Goal: Information Seeking & Learning: Understand process/instructions

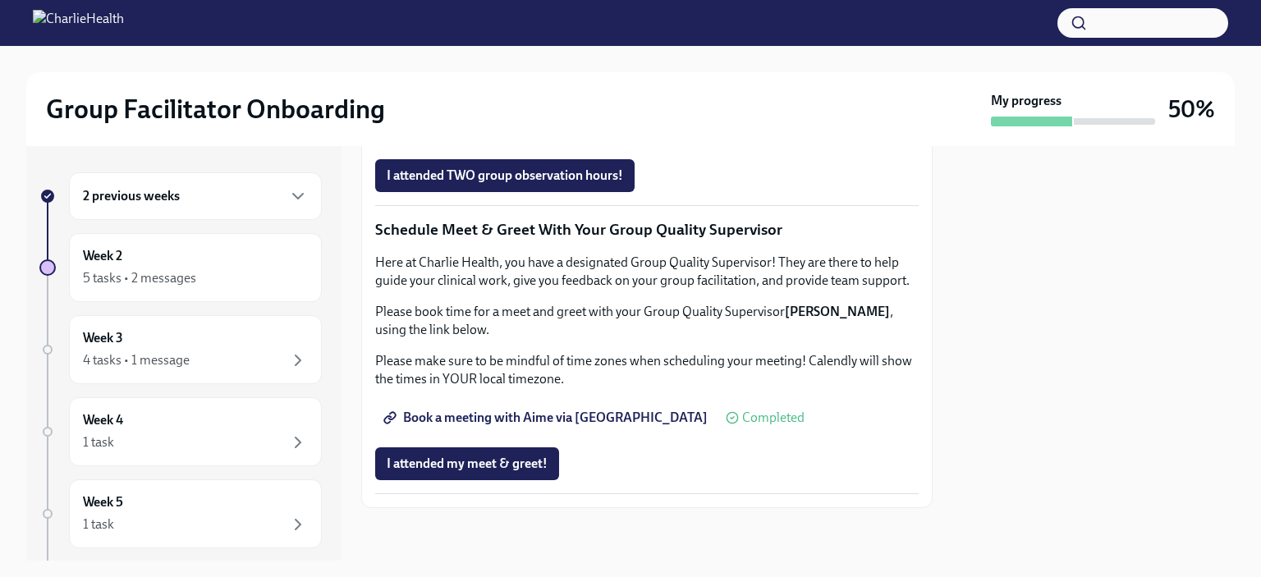
scroll to position [1308, 0]
click at [496, 192] on button "I attended TWO group observation hours!" at bounding box center [505, 175] width 260 height 33
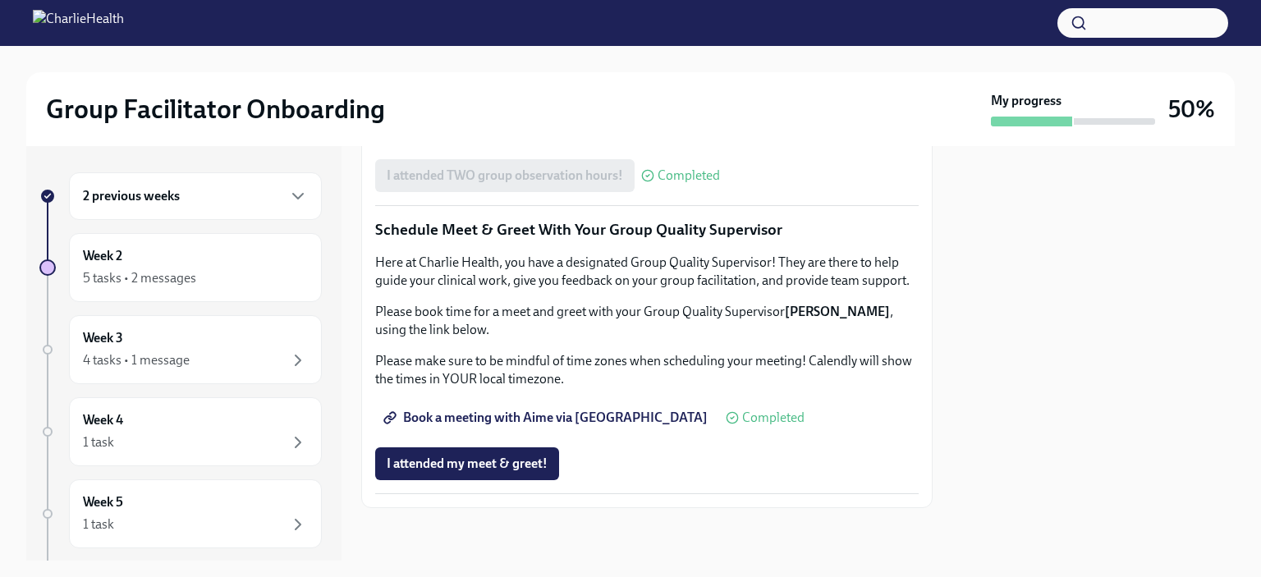
scroll to position [1269, 0]
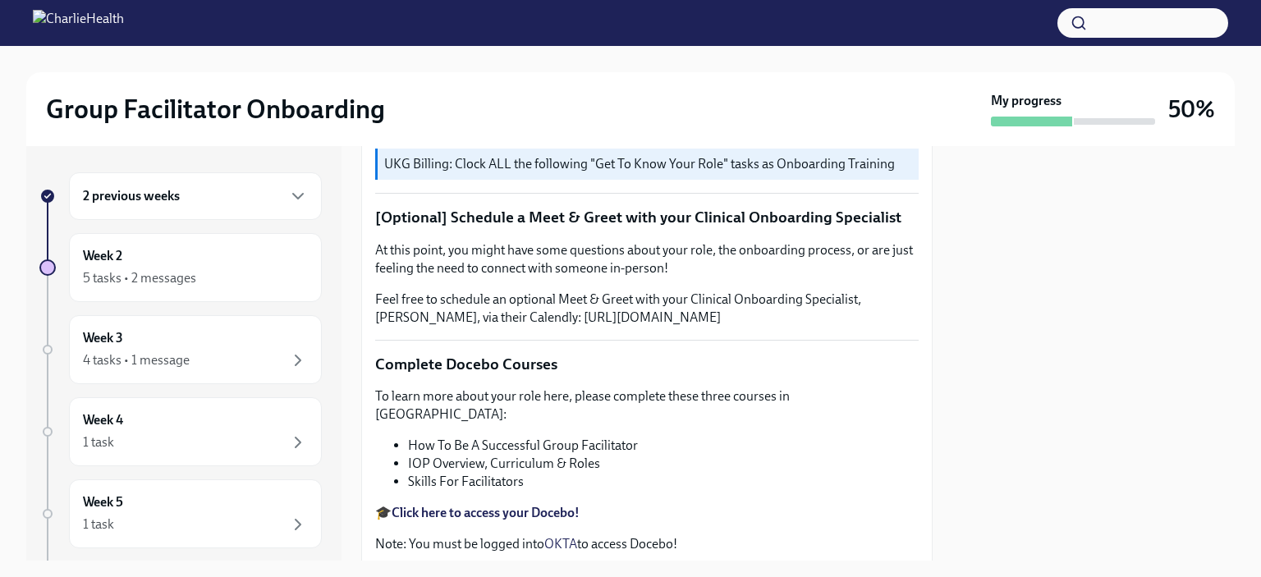
scroll to position [0, 0]
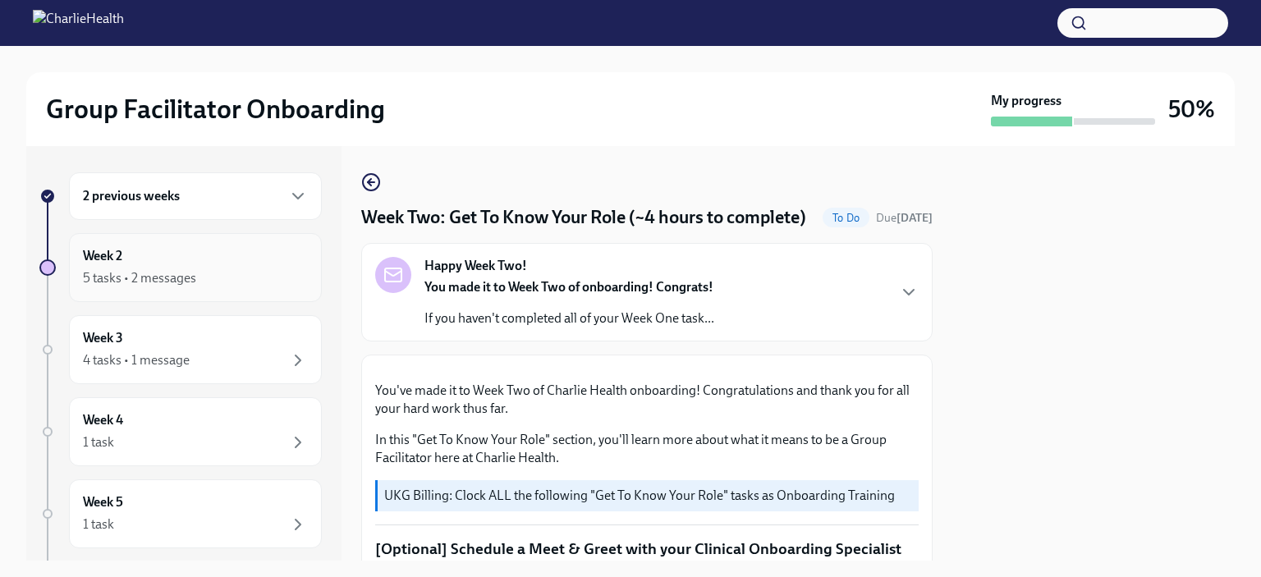
click at [174, 266] on div "Week 2 5 tasks • 2 messages" at bounding box center [195, 267] width 225 height 41
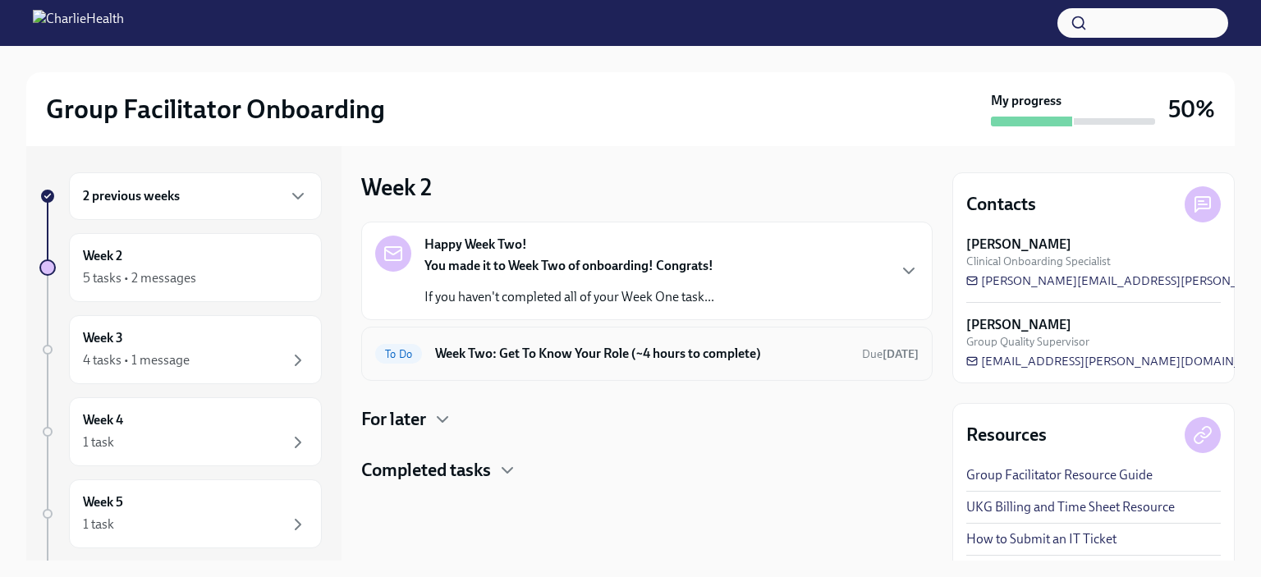
click at [505, 356] on h6 "Week Two: Get To Know Your Role (~4 hours to complete)" at bounding box center [642, 354] width 414 height 18
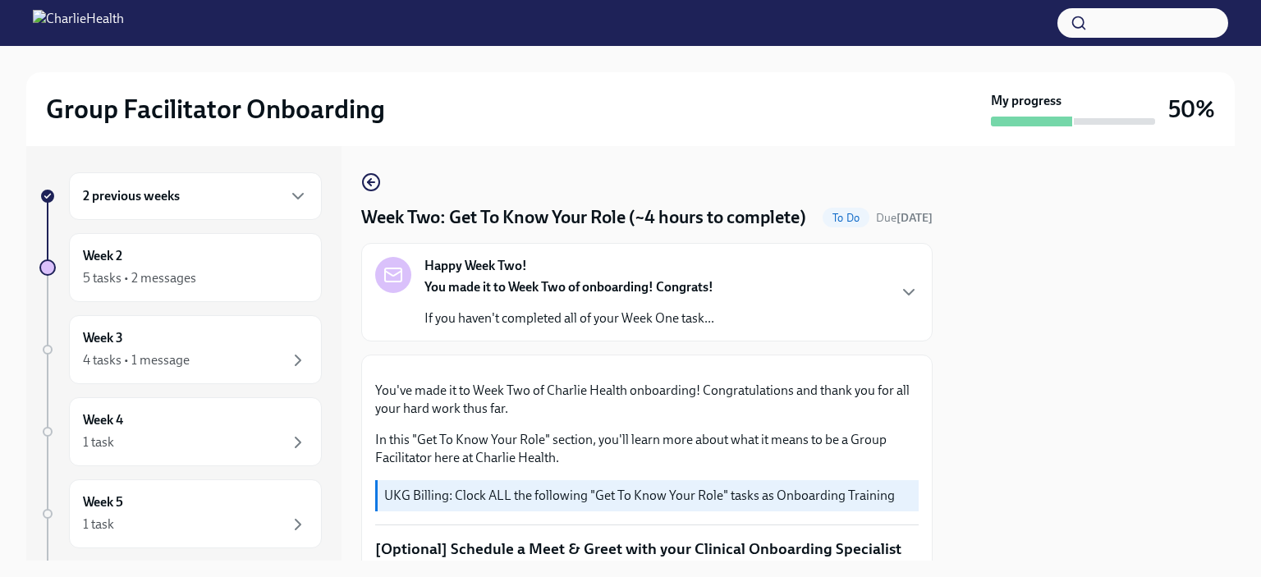
click at [596, 328] on p "If you haven't completed all of your Week One task..." at bounding box center [570, 319] width 290 height 18
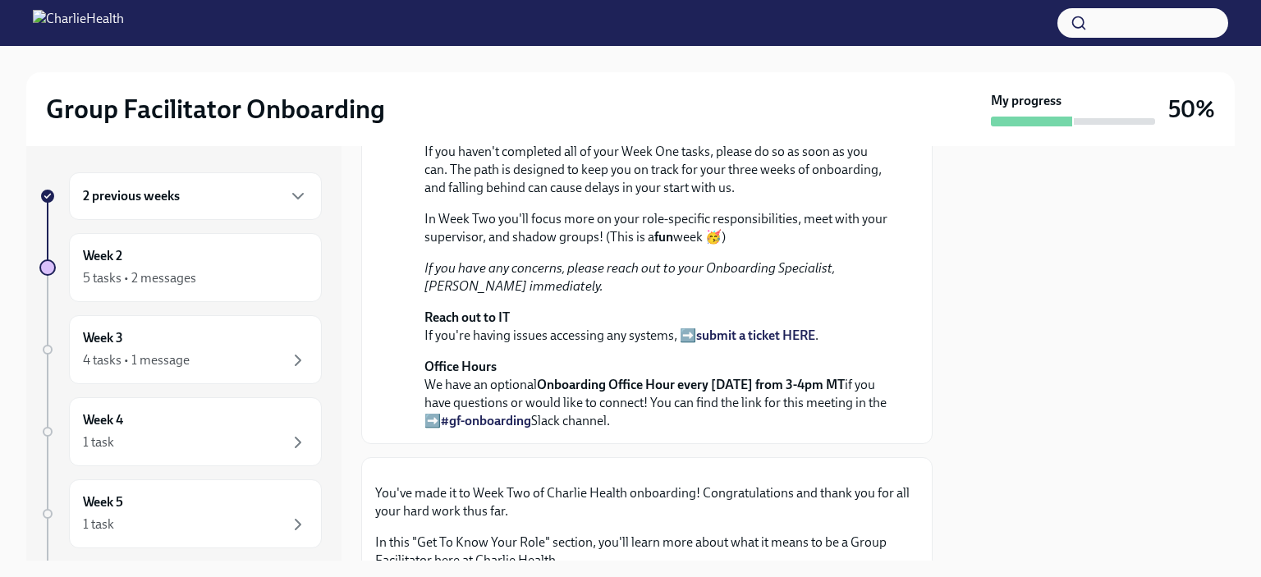
scroll to position [435, 0]
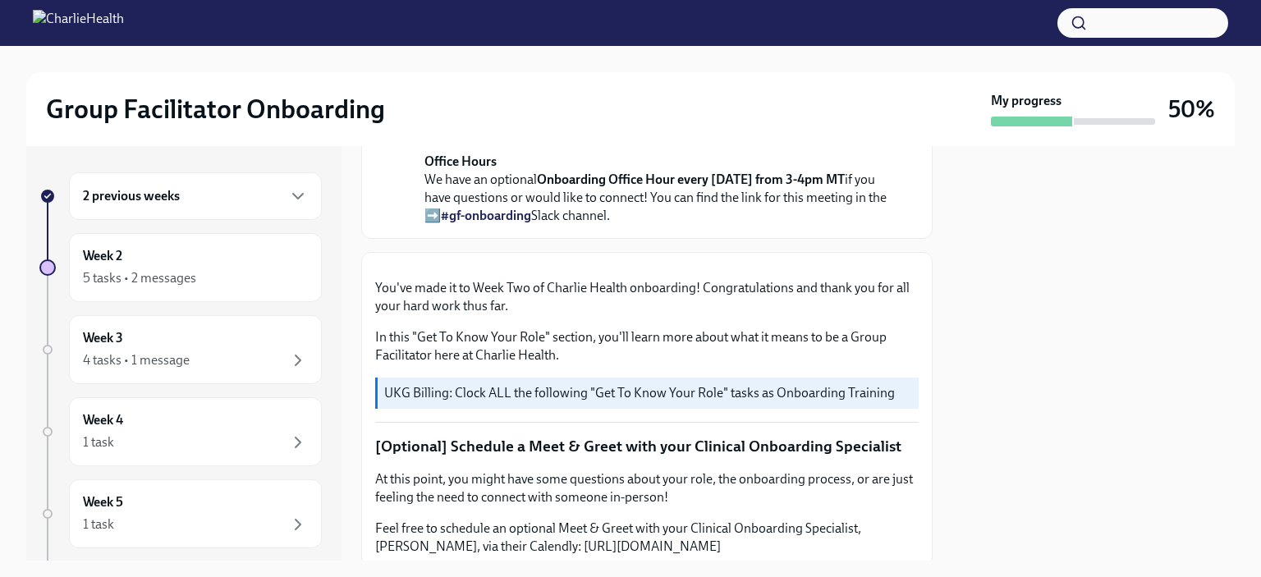
click at [638, 225] on p "Office Hours We have an optional Onboarding Office Hour every [DATE] from 3-4pm…" at bounding box center [659, 189] width 468 height 72
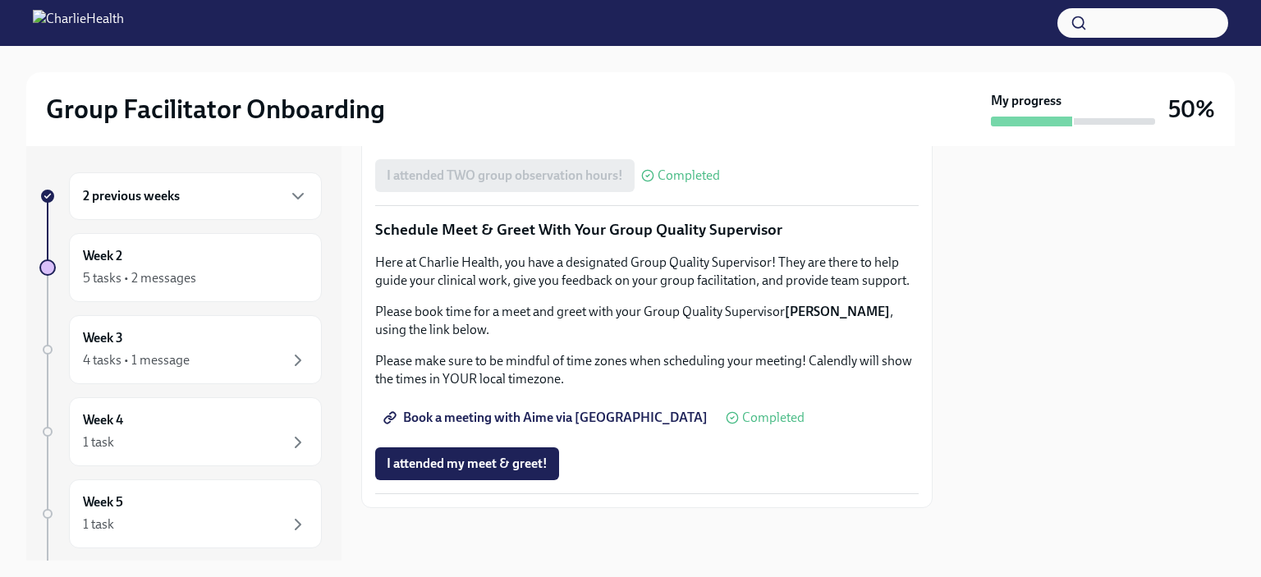
scroll to position [2151, 0]
click at [223, 333] on div "Week 3 4 tasks • 1 message" at bounding box center [195, 349] width 225 height 41
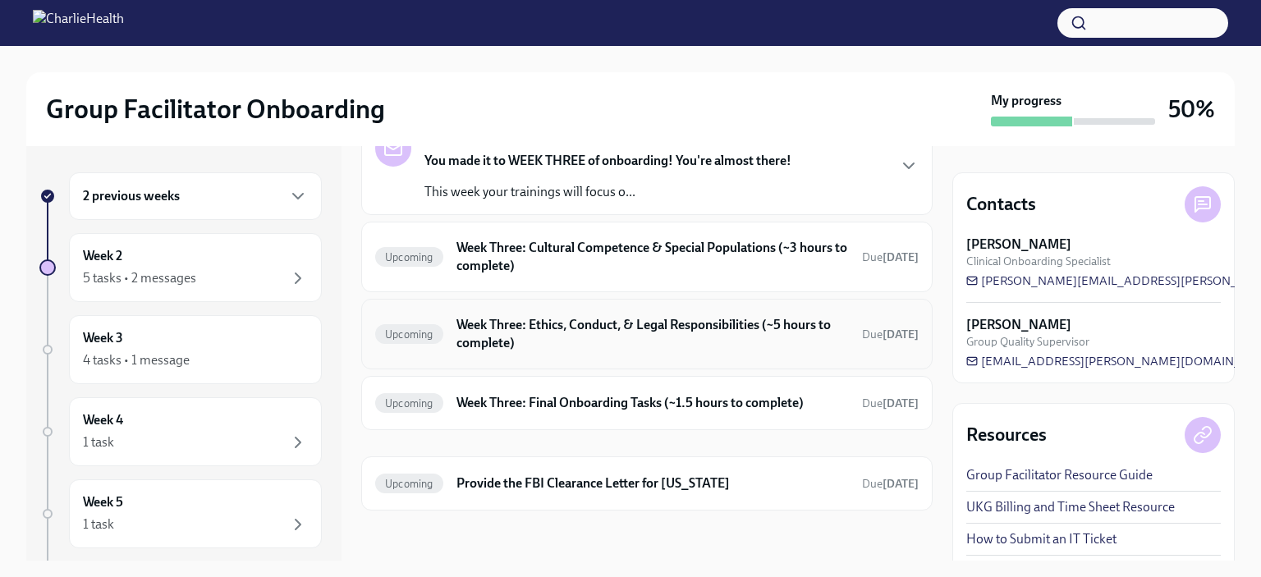
scroll to position [105, 0]
click at [159, 262] on div "Week 2 5 tasks • 2 messages" at bounding box center [195, 267] width 225 height 41
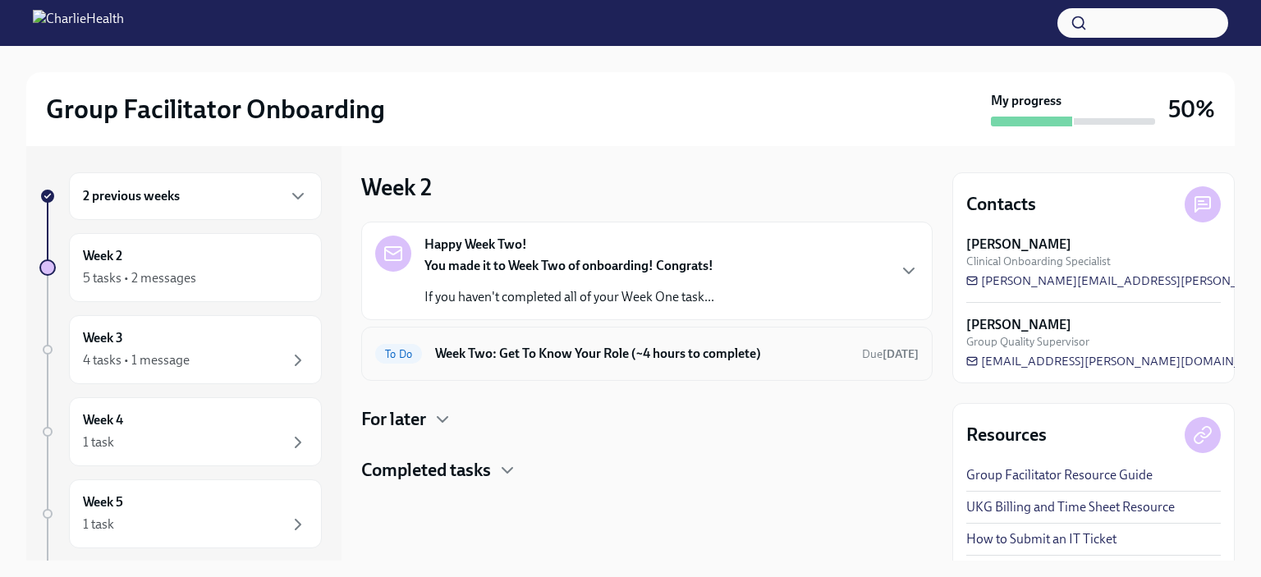
click at [534, 354] on h6 "Week Two: Get To Know Your Role (~4 hours to complete)" at bounding box center [642, 354] width 414 height 18
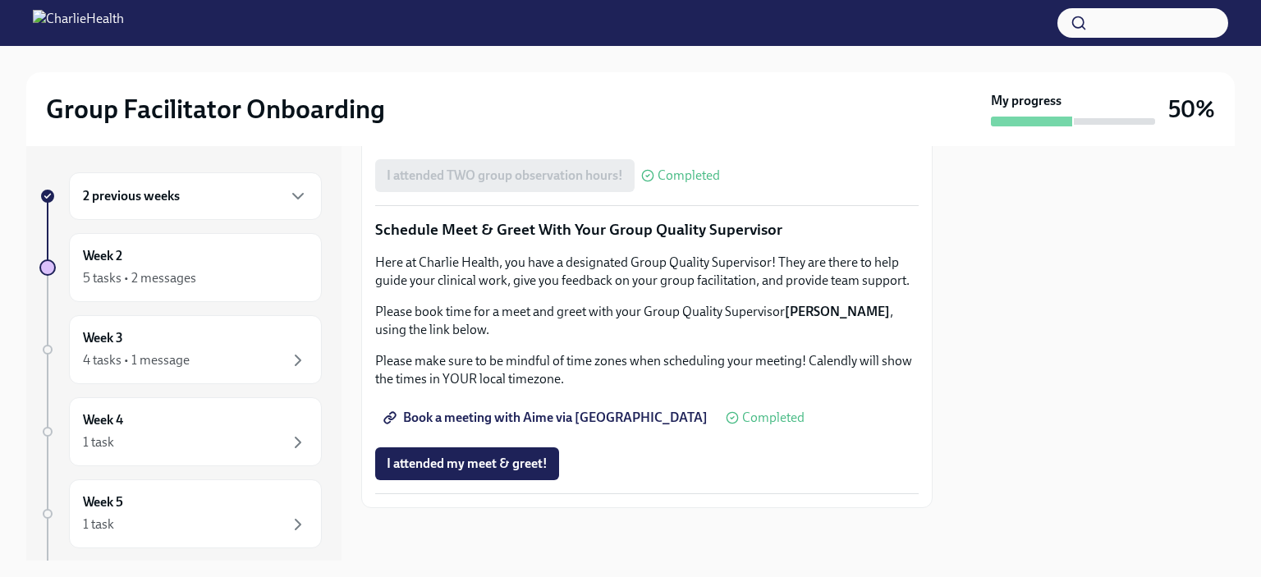
scroll to position [1612, 0]
click at [205, 414] on div "Week 4 1 task" at bounding box center [195, 431] width 225 height 41
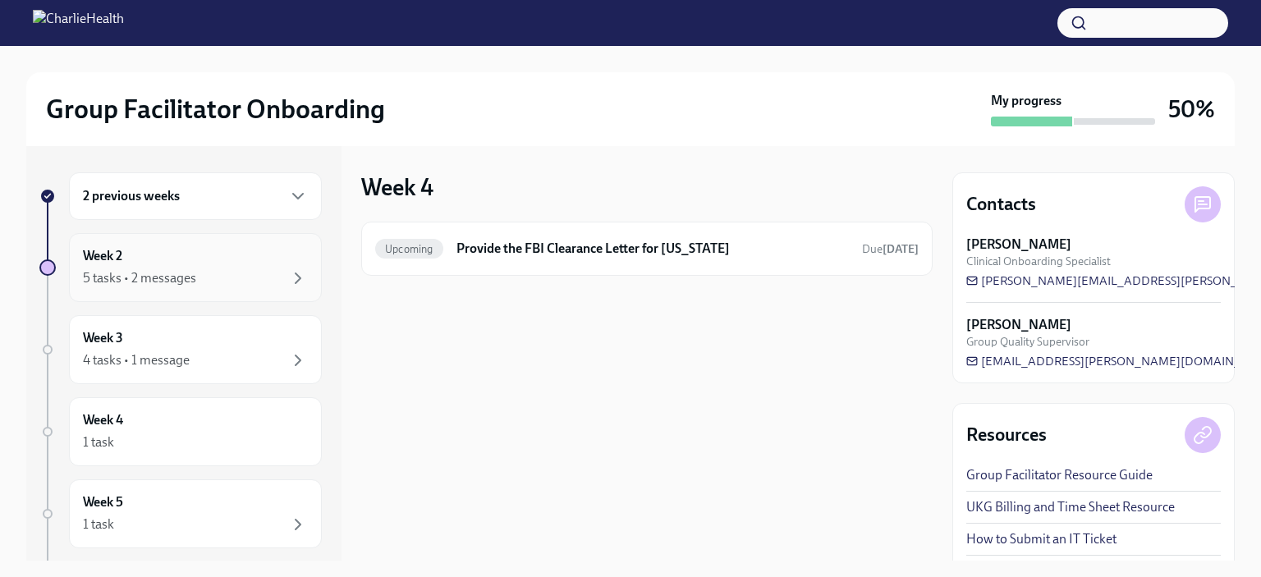
click at [168, 296] on div "Week 2 5 tasks • 2 messages" at bounding box center [195, 267] width 253 height 69
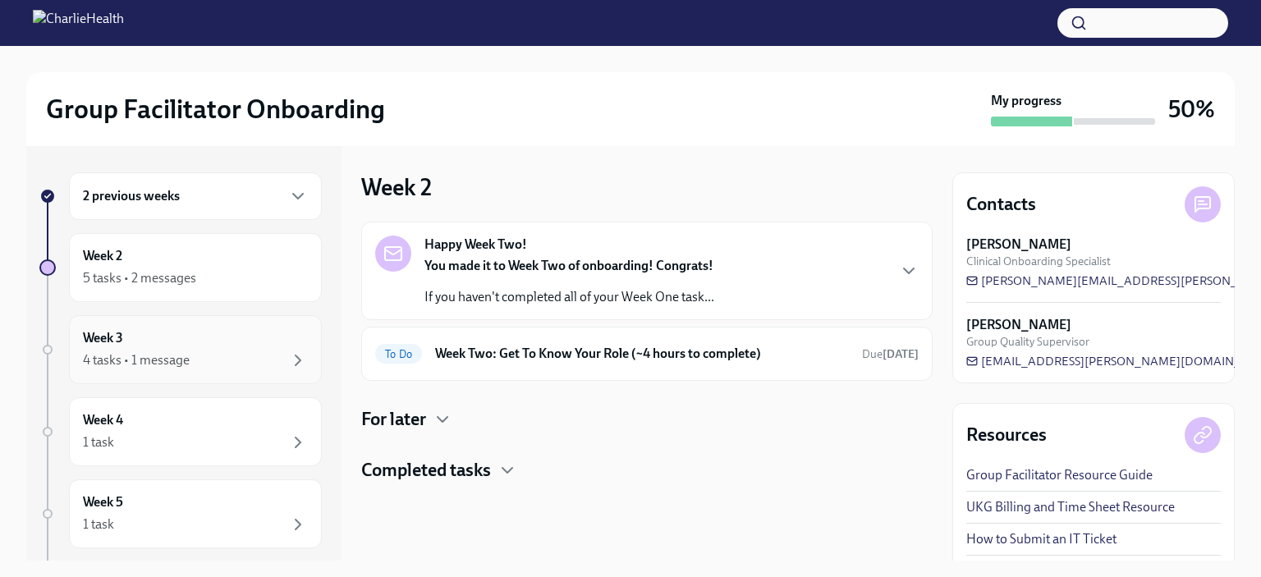
click at [217, 370] on div "Week 3 4 tasks • 1 message" at bounding box center [195, 349] width 253 height 69
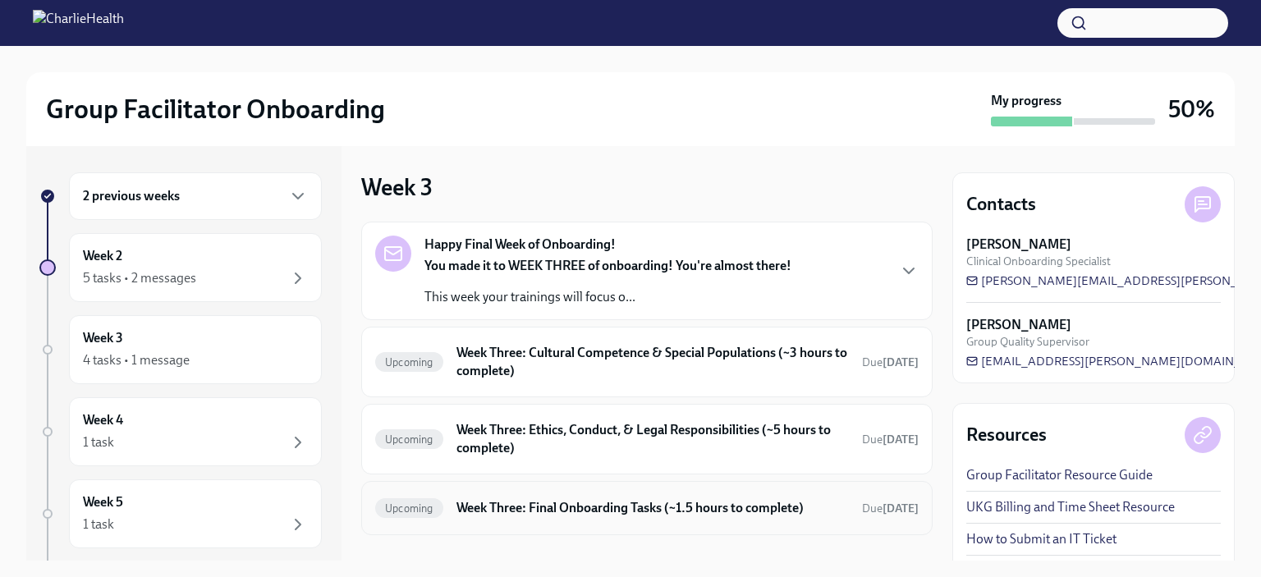
click at [654, 526] on div "Upcoming Week Three: Final Onboarding Tasks (~1.5 hours to complete) Due [DATE]" at bounding box center [647, 508] width 572 height 54
click at [620, 505] on h6 "Week Three: Final Onboarding Tasks (~1.5 hours to complete)" at bounding box center [653, 508] width 393 height 18
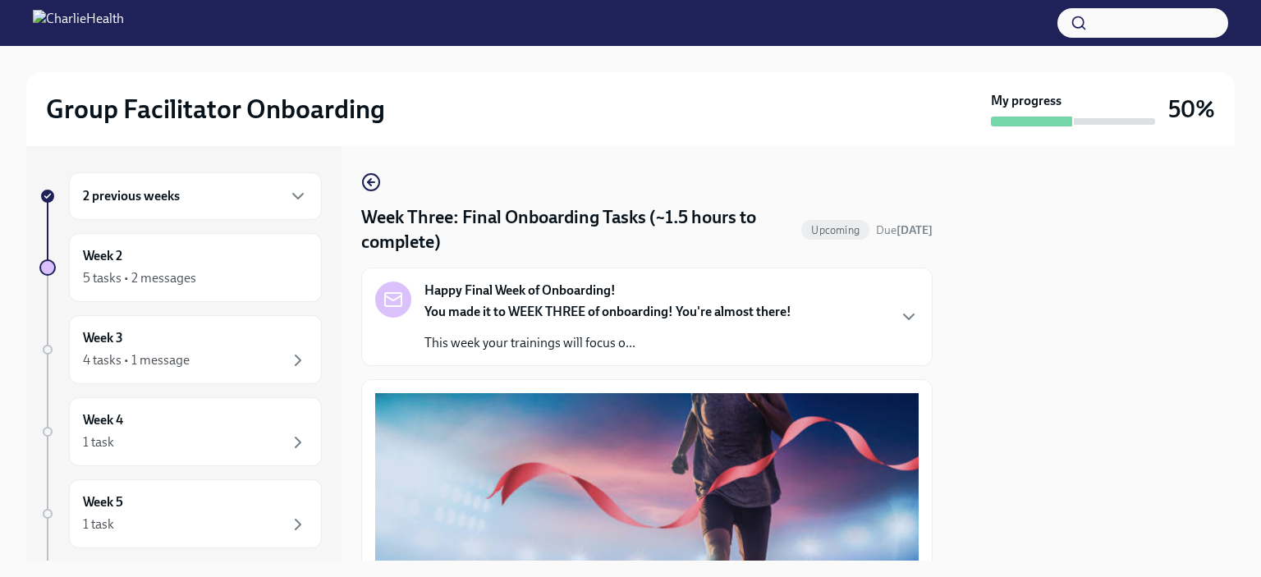
click at [585, 283] on strong "Happy Final Week of Onboarding!" at bounding box center [520, 291] width 191 height 18
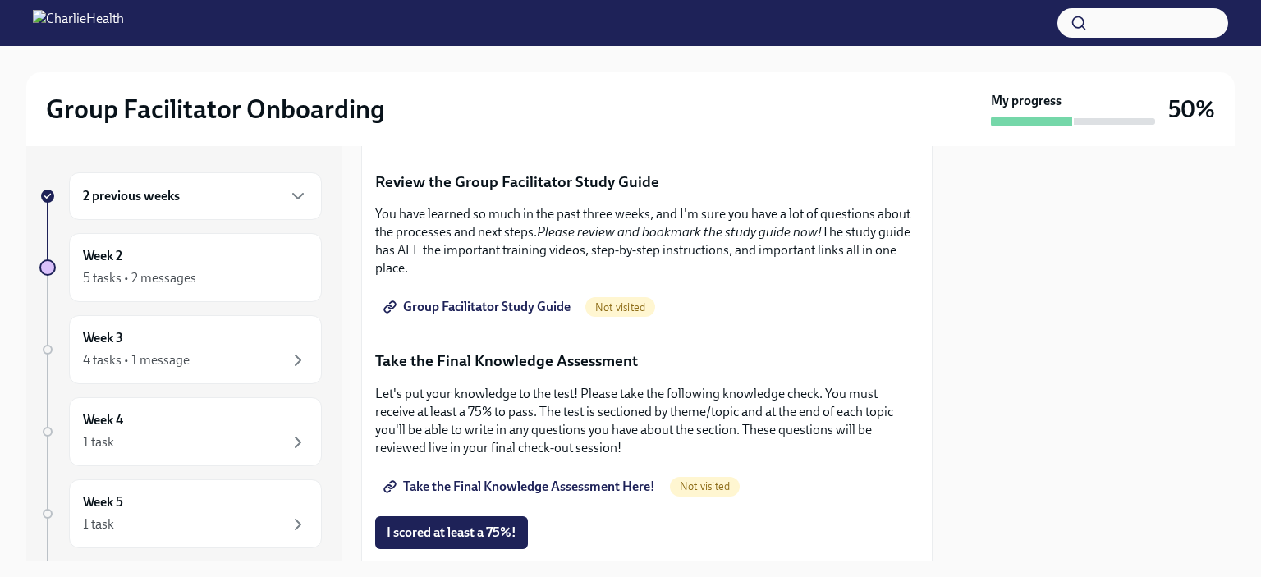
scroll to position [1095, 0]
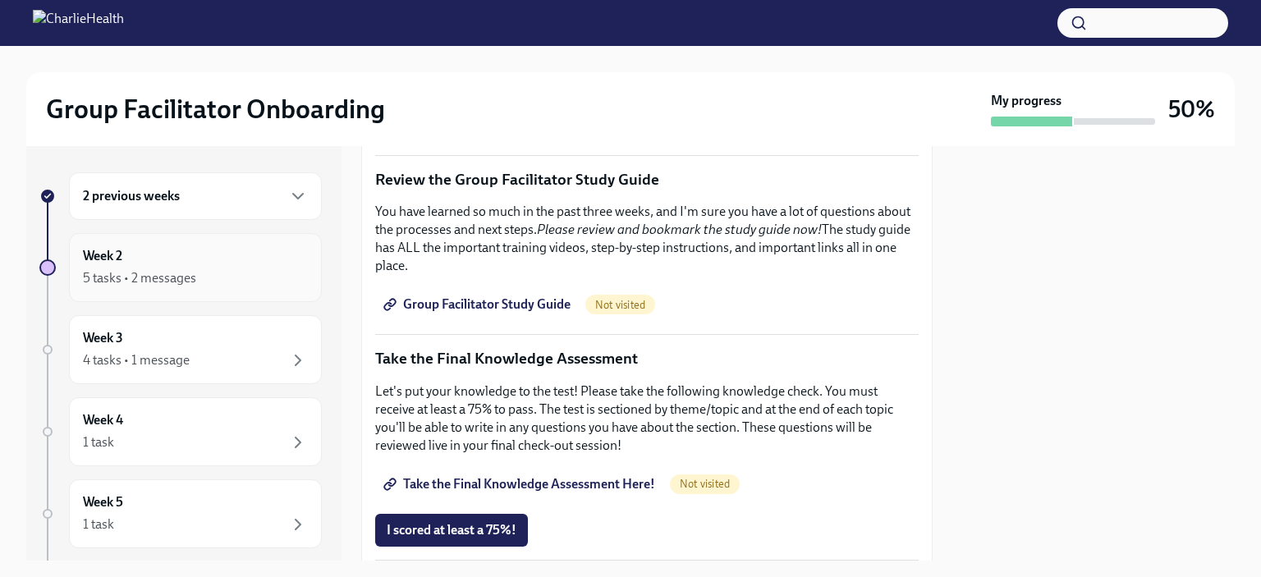
click at [168, 272] on div "5 tasks • 2 messages" at bounding box center [139, 278] width 113 height 18
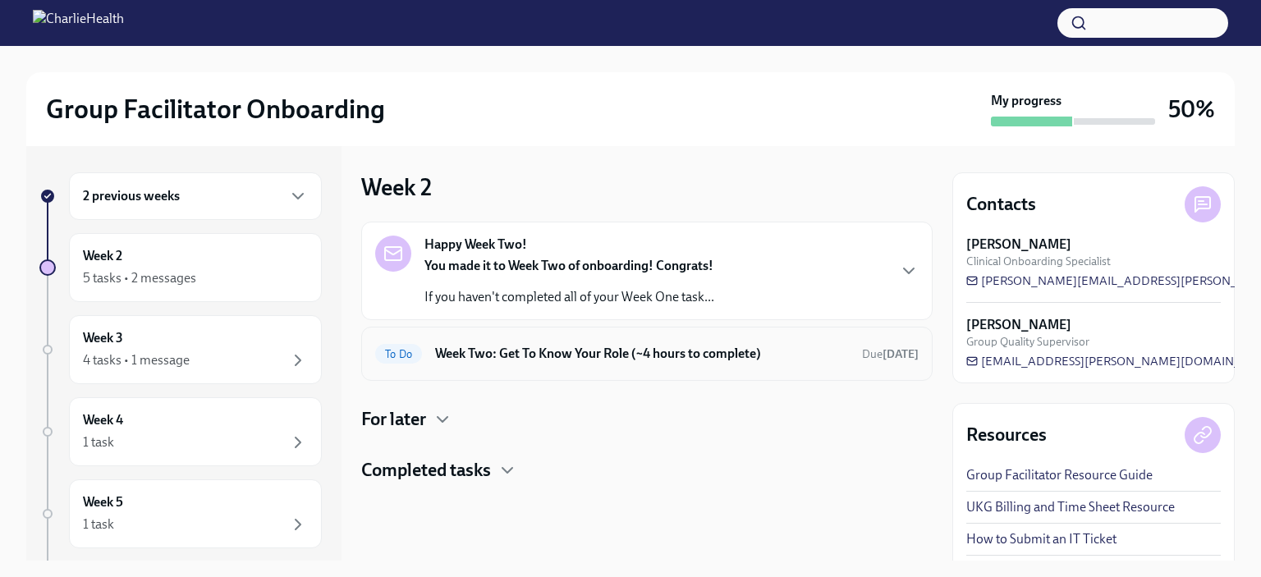
click at [587, 365] on div "To Do Week Two: Get To Know Your Role (~4 hours to complete) Due [DATE]" at bounding box center [647, 354] width 544 height 26
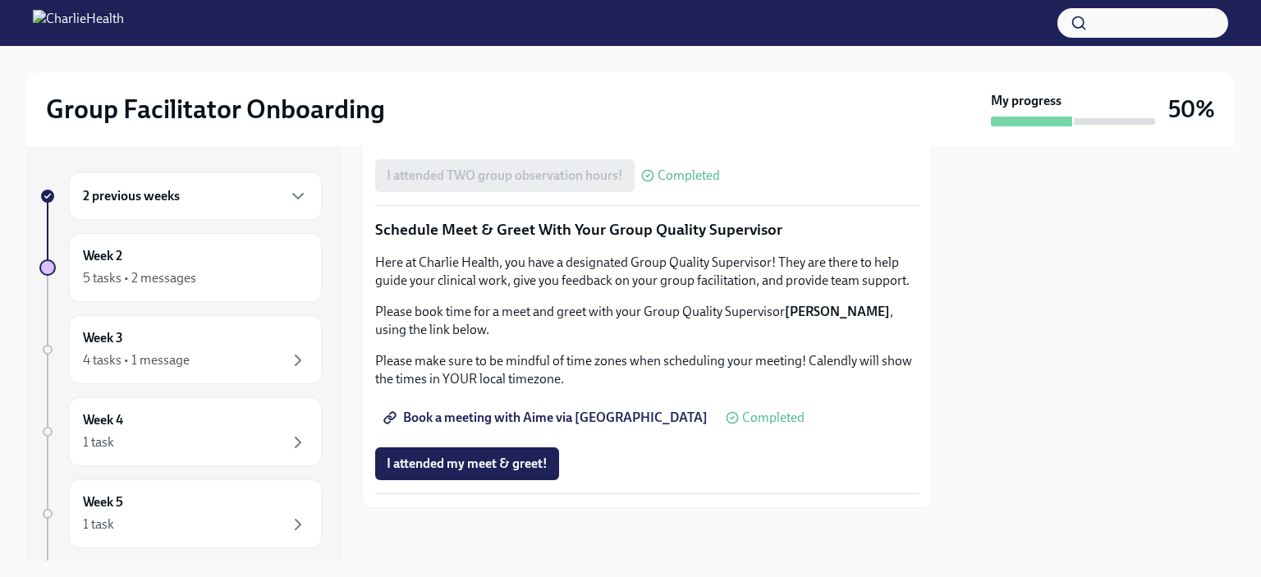
scroll to position [1560, 0]
click at [201, 258] on div "Week 2 5 tasks • 2 messages" at bounding box center [195, 267] width 225 height 41
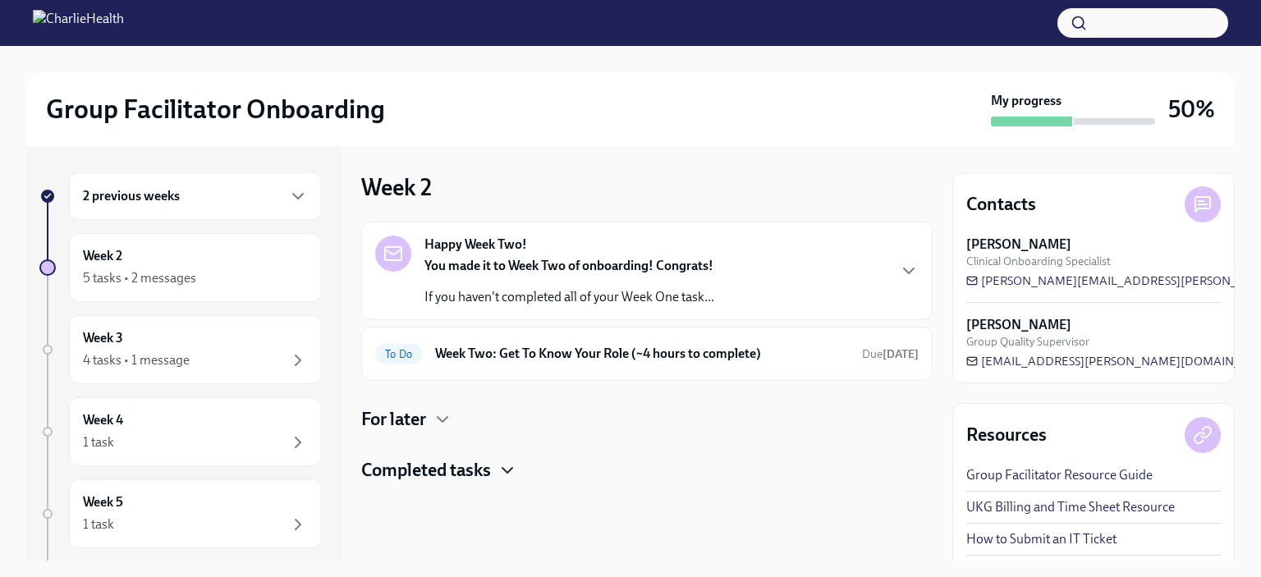
click at [504, 462] on icon "button" at bounding box center [508, 471] width 20 height 20
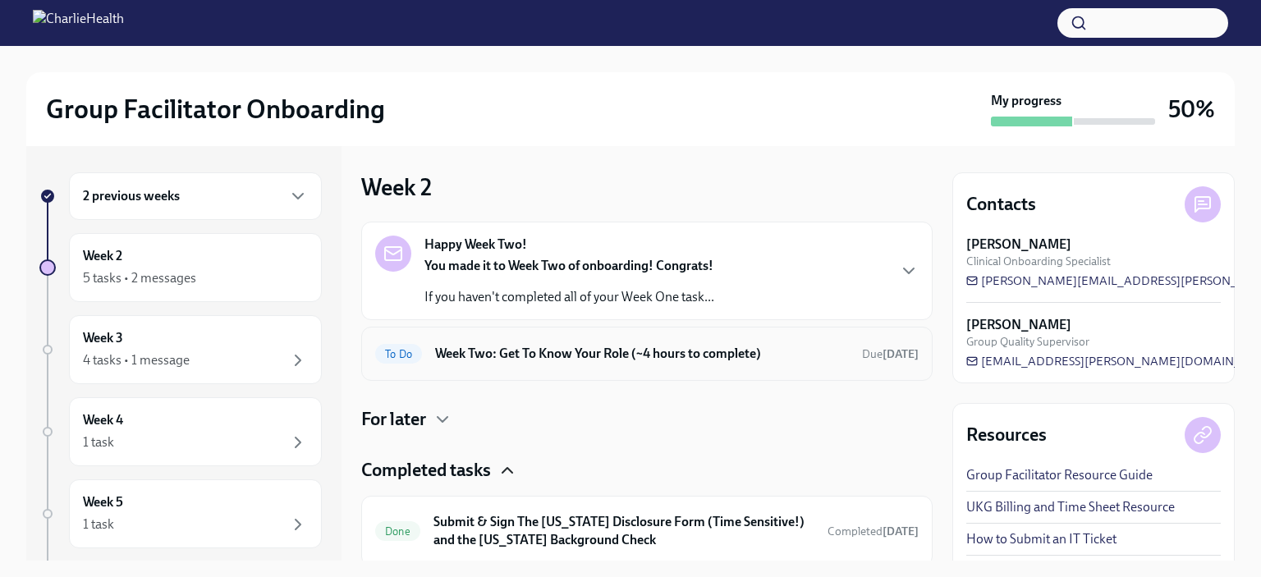
click at [691, 354] on h6 "Week Two: Get To Know Your Role (~4 hours to complete)" at bounding box center [642, 354] width 414 height 18
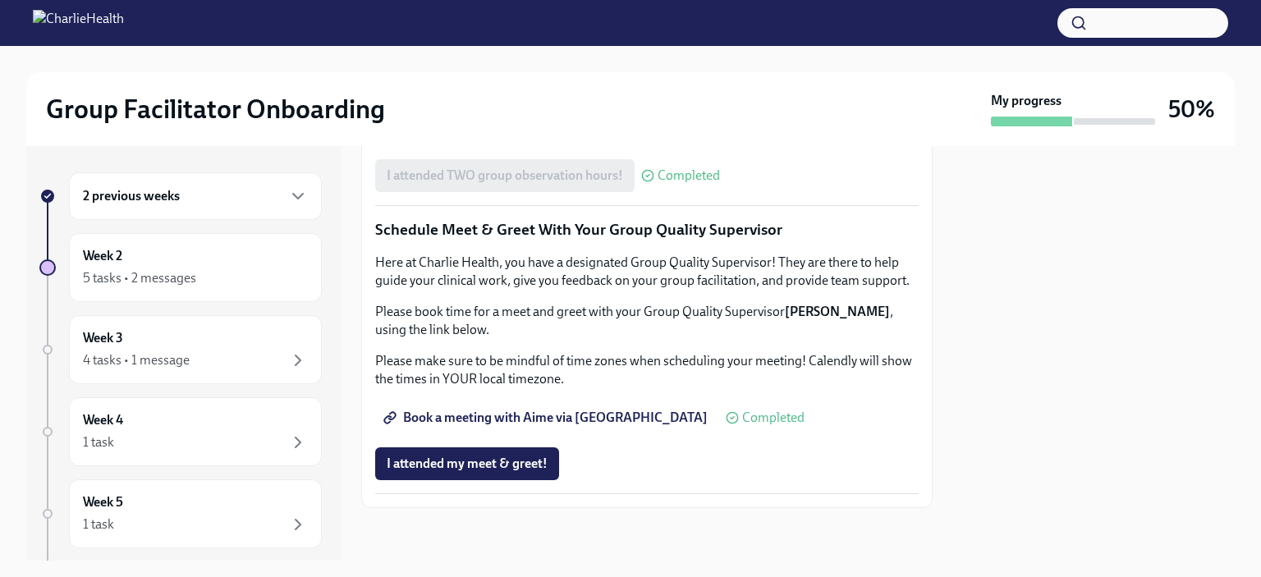
scroll to position [1612, 0]
click at [1119, 287] on div at bounding box center [1094, 353] width 283 height 415
click at [1190, 227] on div at bounding box center [1094, 353] width 283 height 415
click at [1176, 301] on div at bounding box center [1094, 353] width 283 height 415
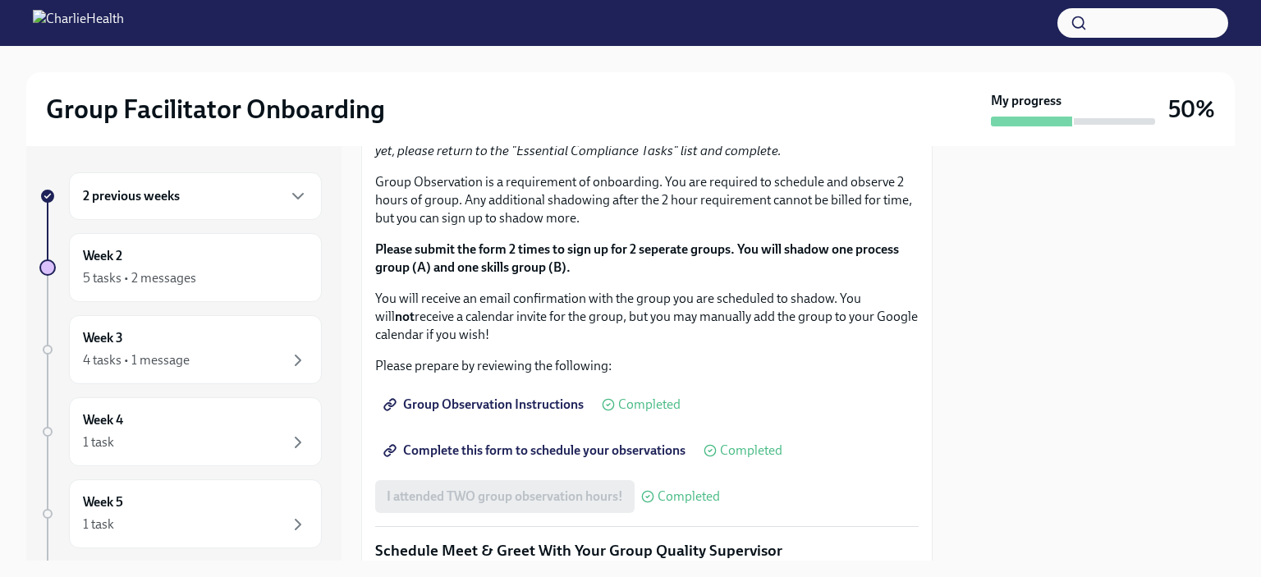
scroll to position [848, 0]
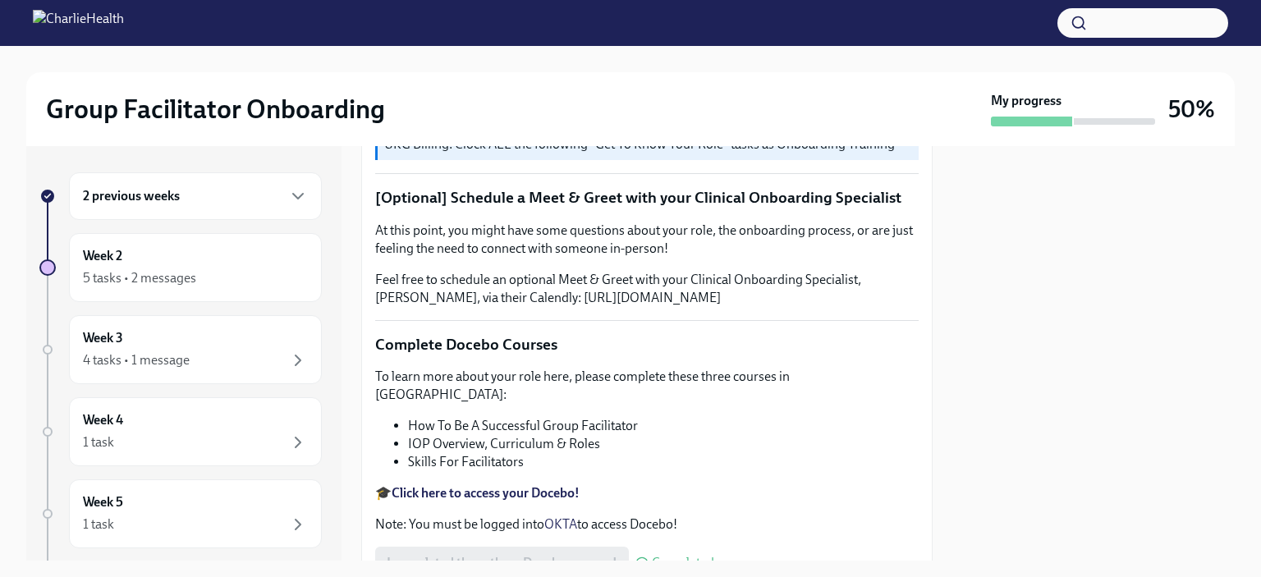
scroll to position [527, 0]
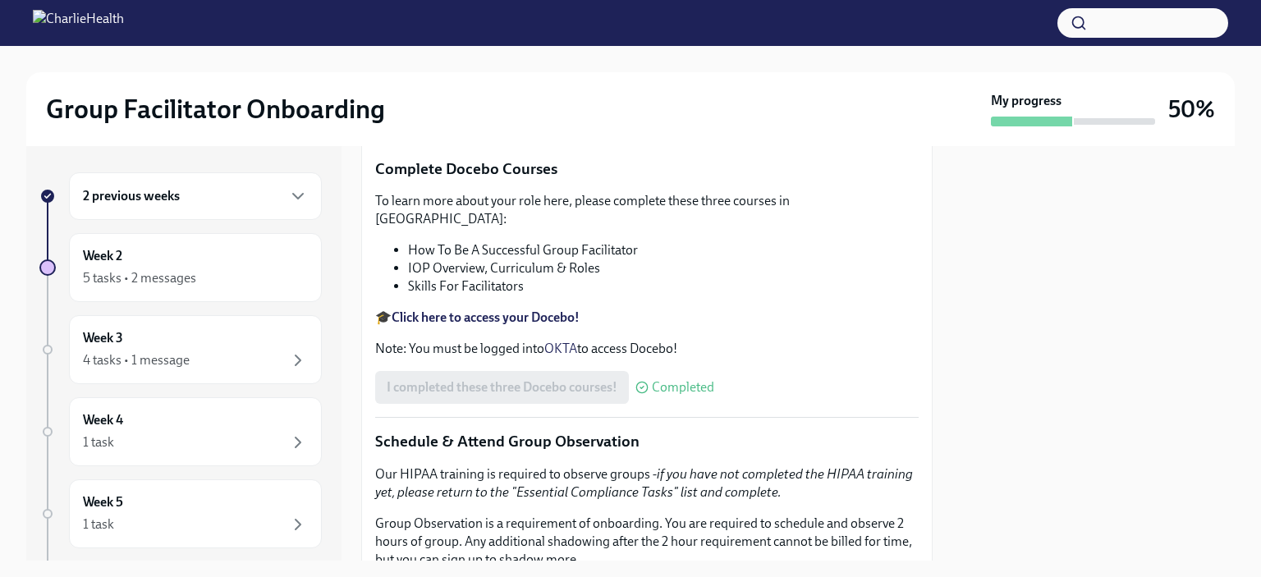
click at [1247, 218] on div "Group Facilitator Onboarding My progress 50% 2 previous weeks Week 2 5 tasks • …" at bounding box center [630, 303] width 1261 height 515
click at [1181, 287] on div at bounding box center [1094, 353] width 283 height 415
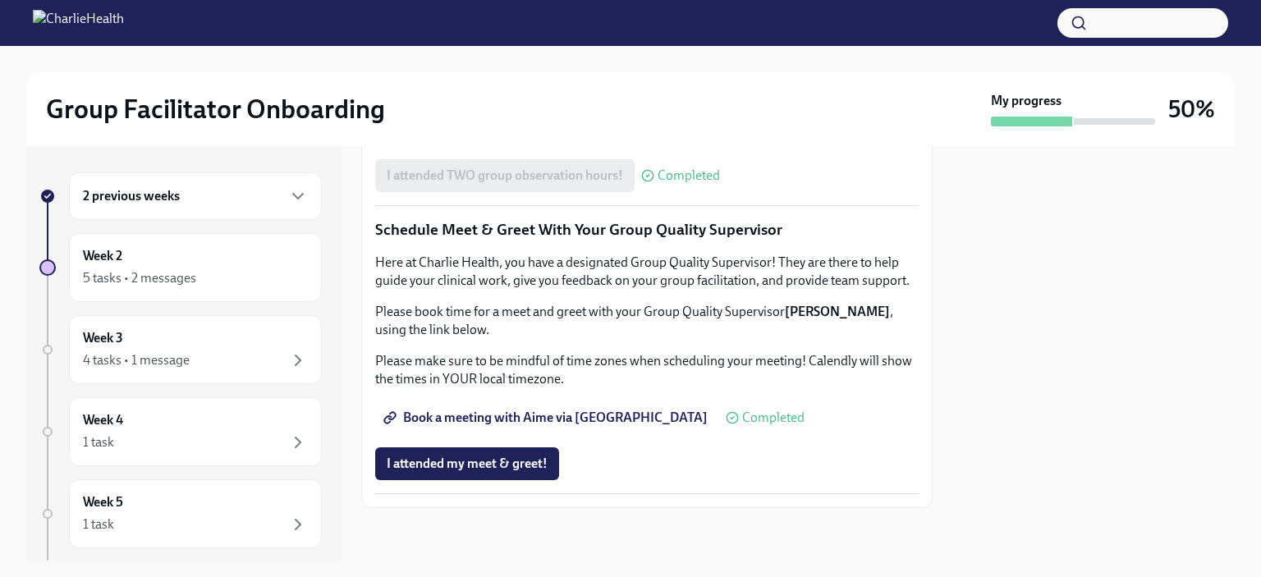
scroll to position [1612, 0]
drag, startPoint x: 489, startPoint y: 471, endPoint x: 552, endPoint y: 439, distance: 70.9
click at [489, 473] on button "I attended my meet & greet!" at bounding box center [467, 464] width 184 height 33
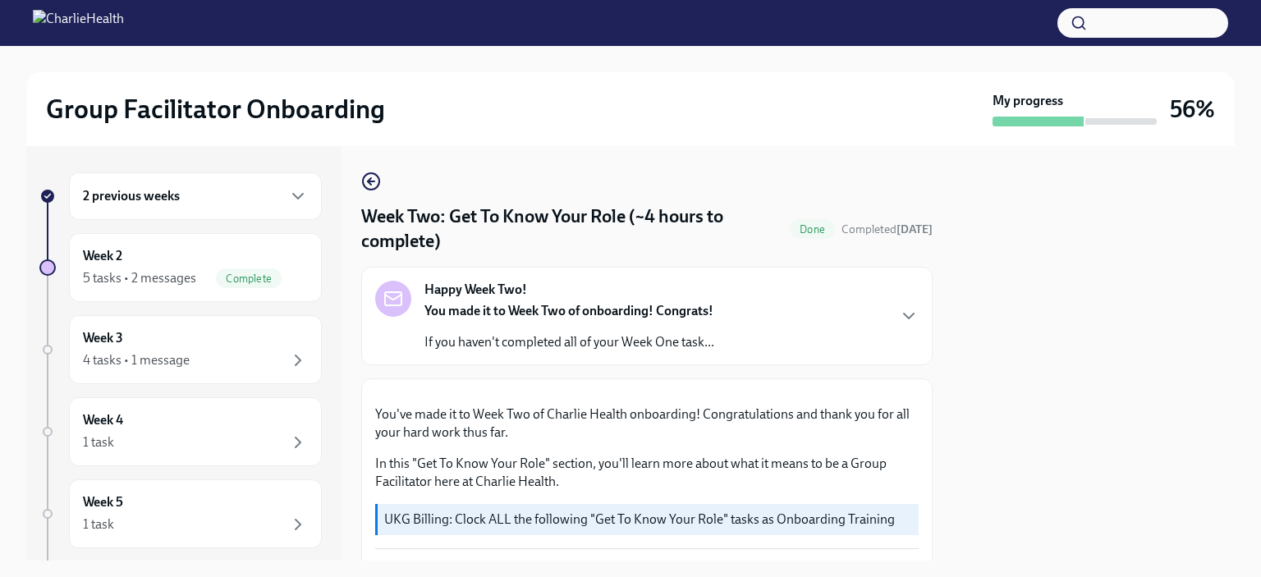
scroll to position [0, 0]
